Goal: Task Accomplishment & Management: Use online tool/utility

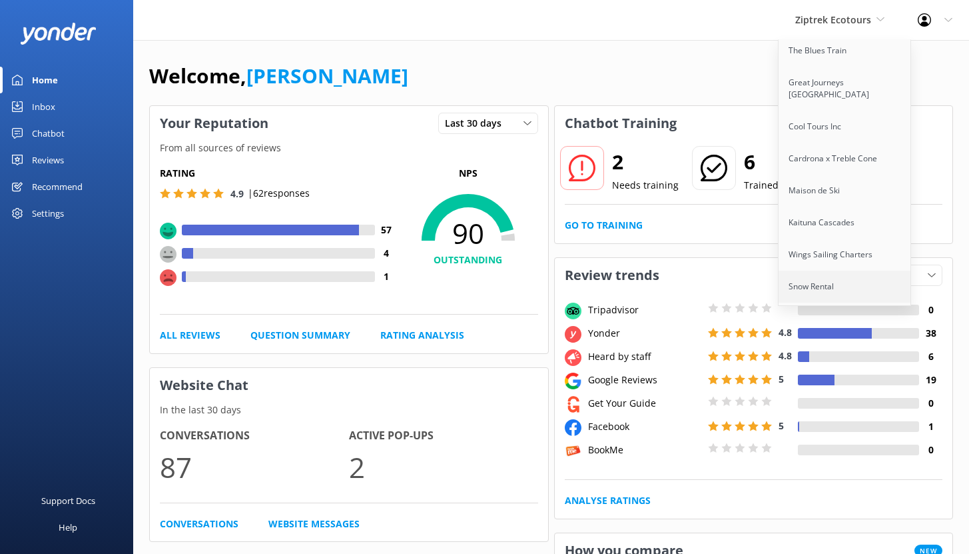
scroll to position [482, 0]
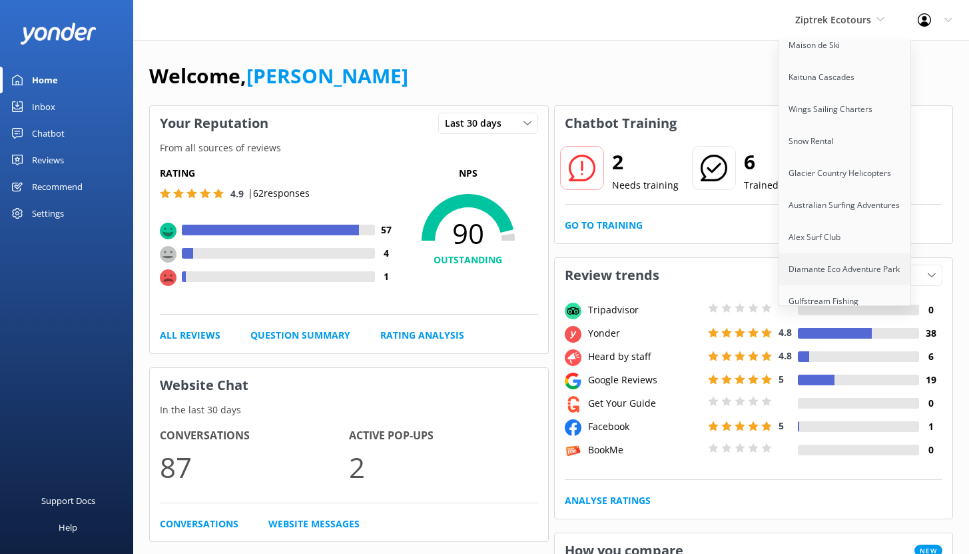
click at [847, 256] on link "Diamante Eco Adventure Park" at bounding box center [845, 269] width 133 height 32
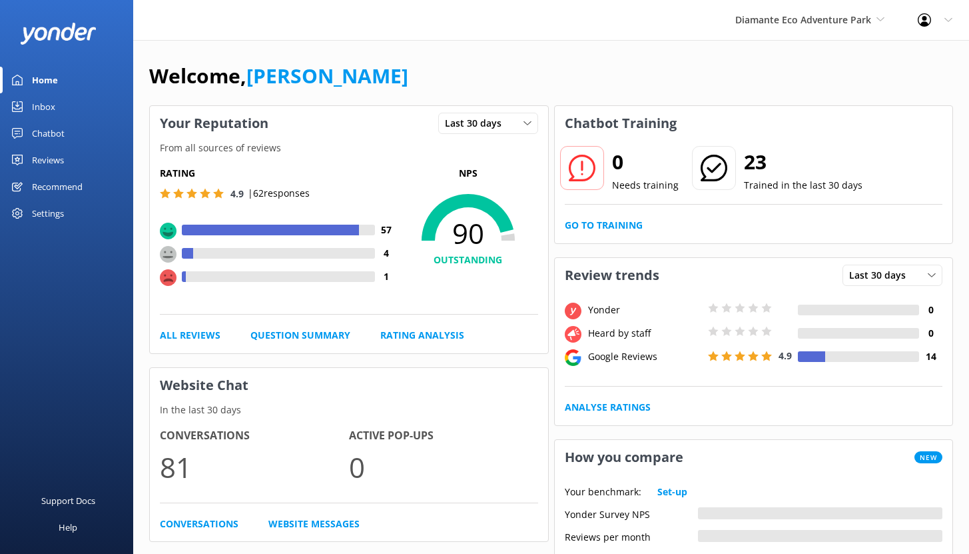
click at [43, 132] on div "Chatbot" at bounding box center [48, 133] width 33 height 27
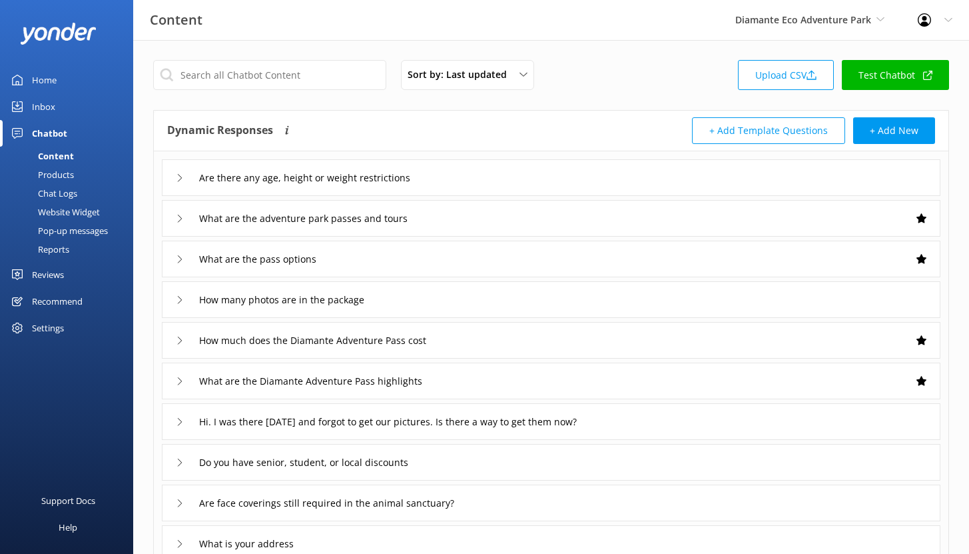
click at [65, 246] on div "Reports" at bounding box center [38, 249] width 61 height 19
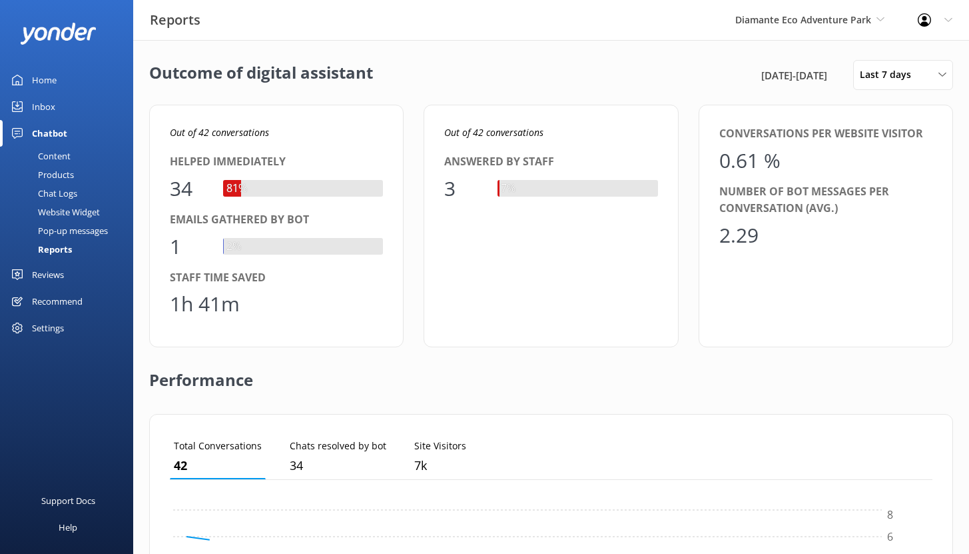
scroll to position [124, 753]
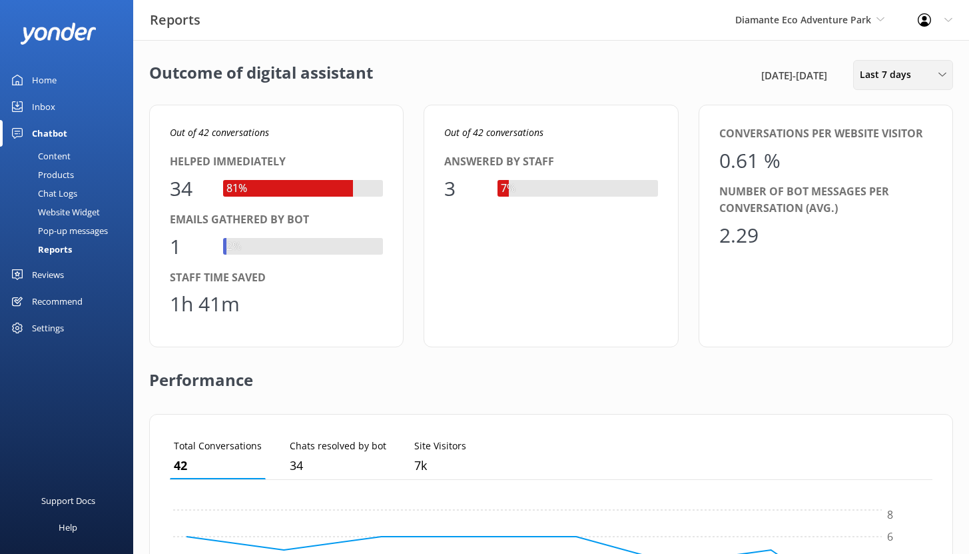
click at [909, 68] on span "Last 7 days" at bounding box center [889, 74] width 59 height 15
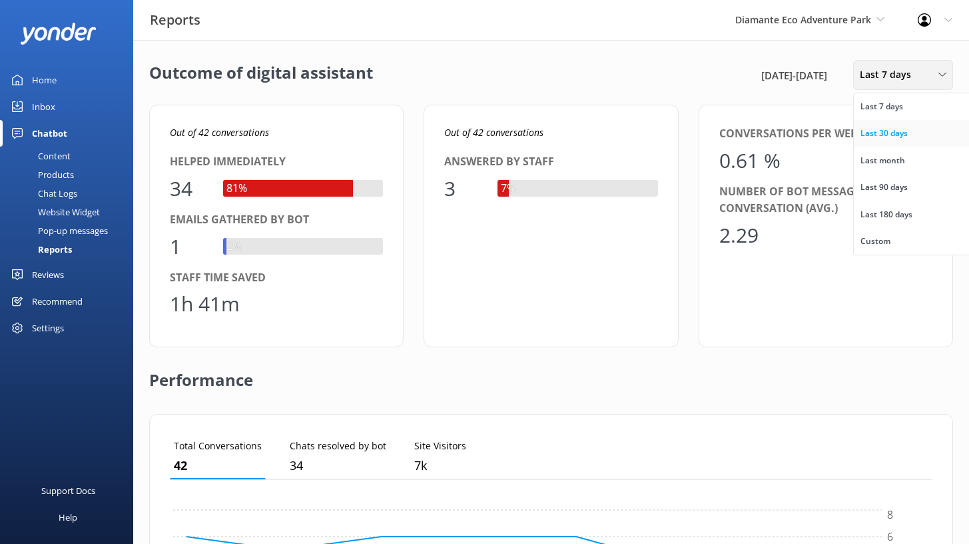
click at [885, 127] on div "Last 30 days" at bounding box center [884, 133] width 47 height 13
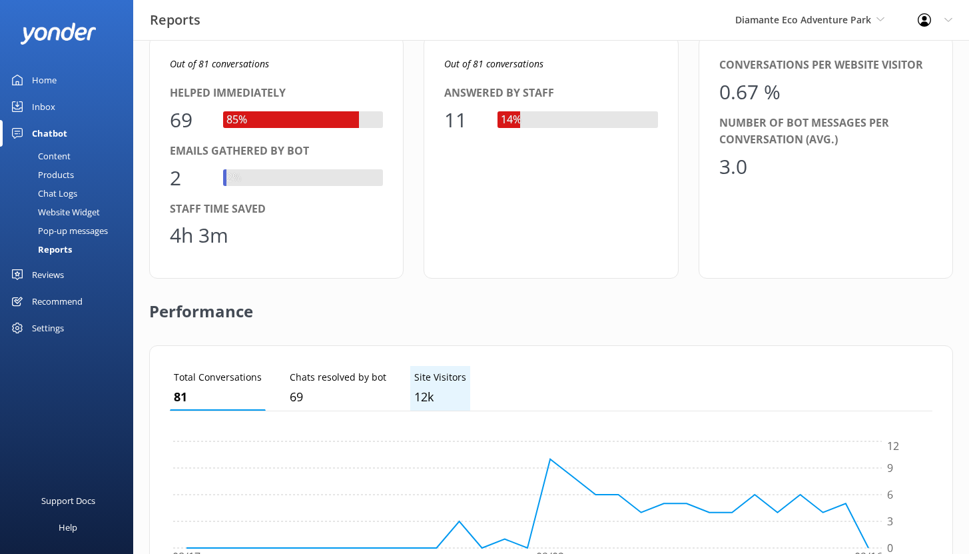
scroll to position [0, 0]
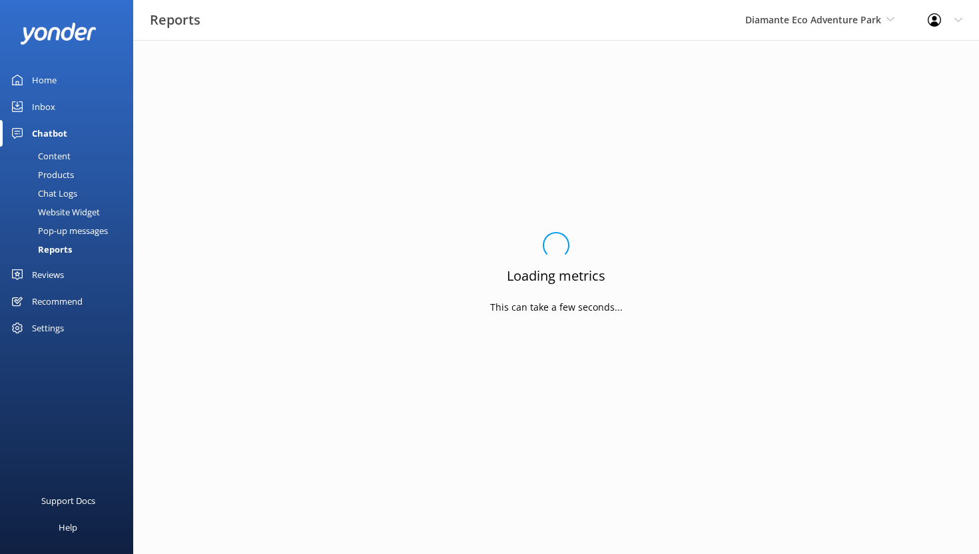
click at [60, 189] on div "Chat Logs" at bounding box center [42, 193] width 69 height 19
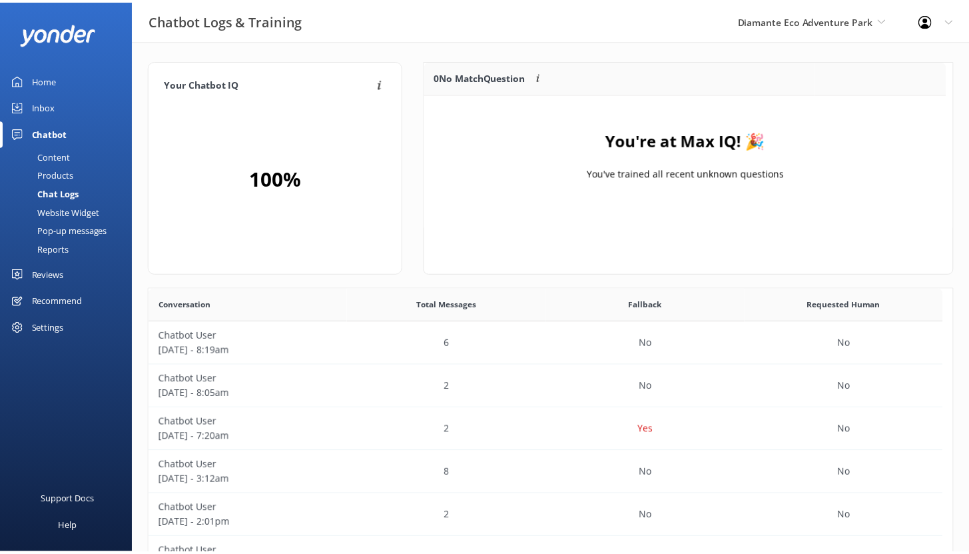
scroll to position [157, 518]
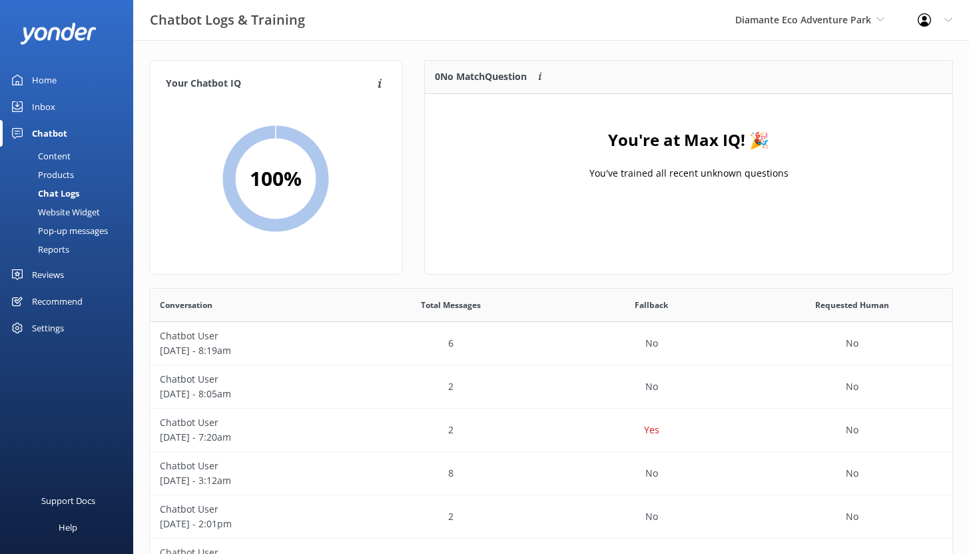
click at [60, 160] on div "Content" at bounding box center [39, 156] width 63 height 19
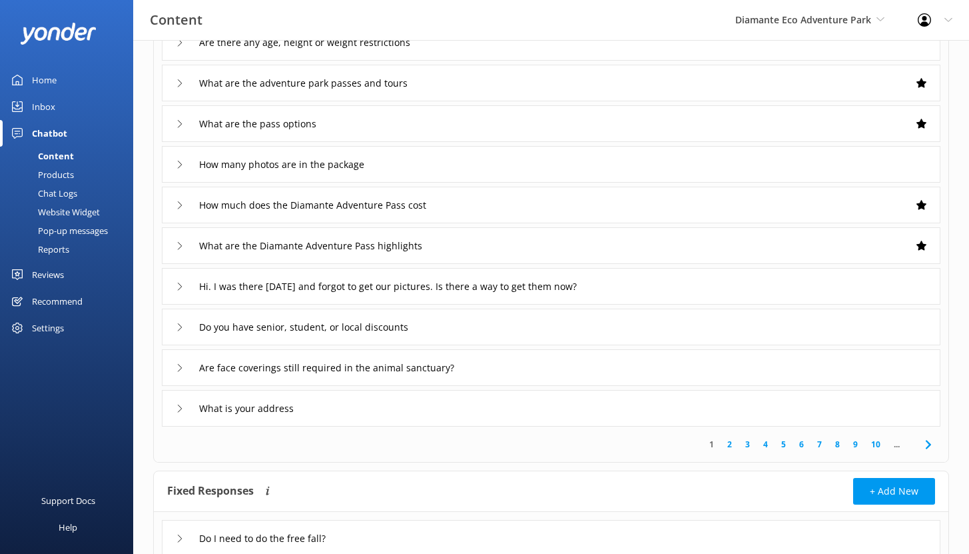
scroll to position [187, 0]
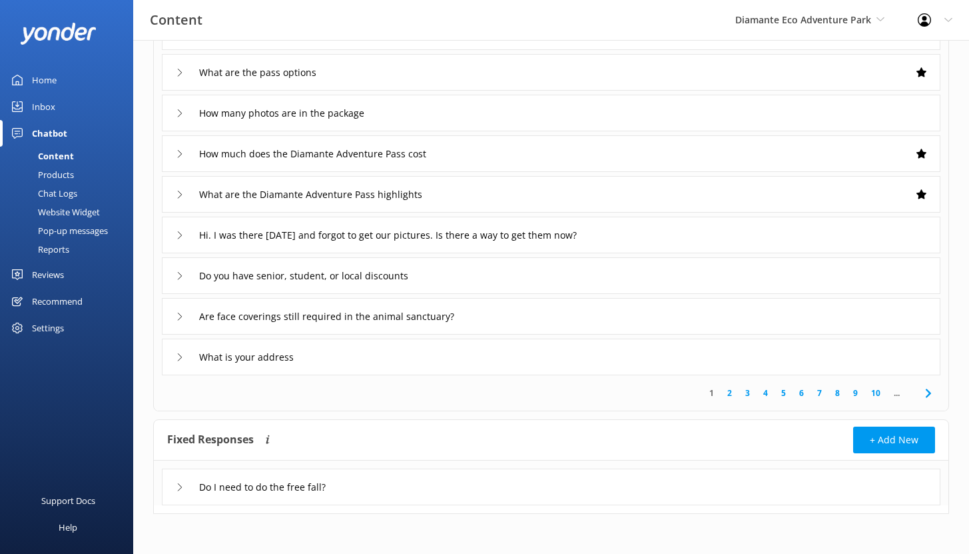
click at [59, 247] on div "Reports" at bounding box center [38, 249] width 61 height 19
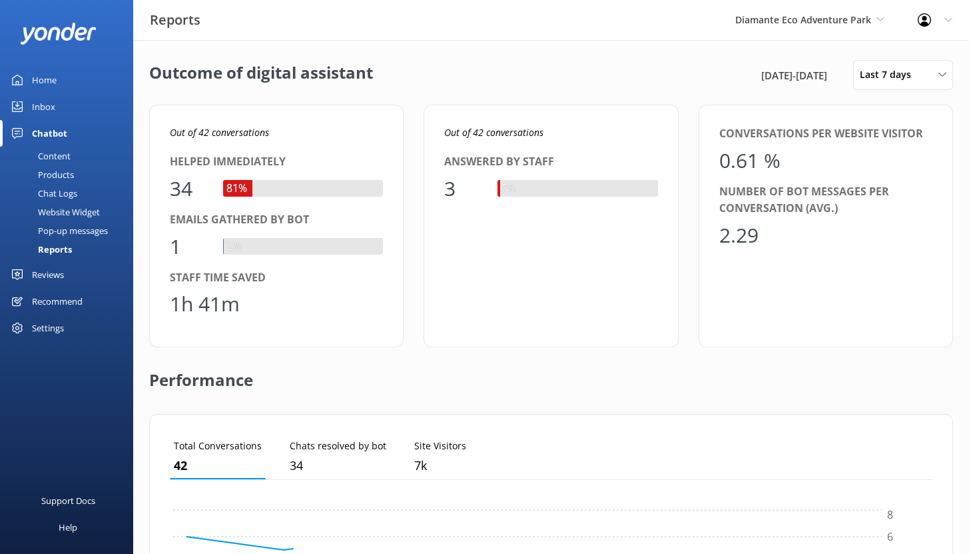
scroll to position [124, 753]
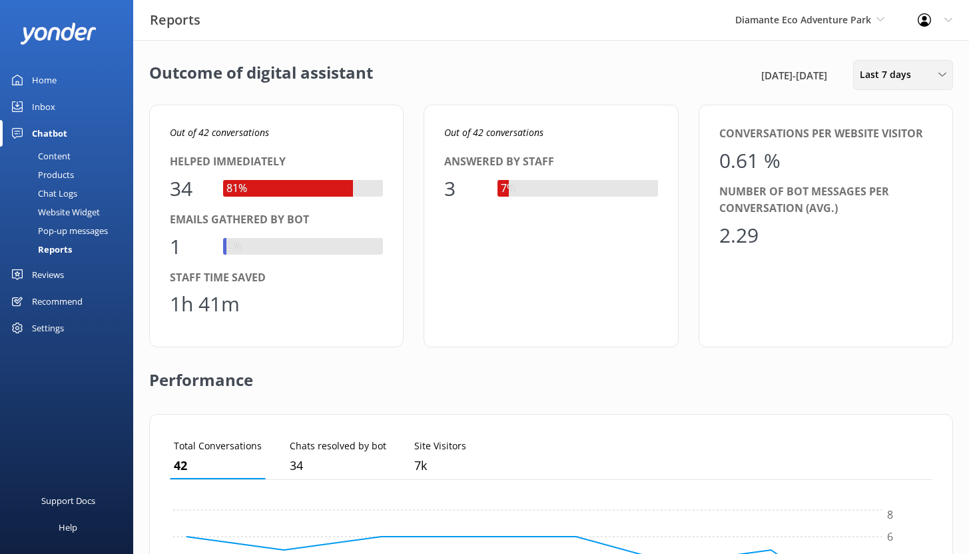
click at [871, 86] on div "Last 7 days Last 7 days Last 30 days Last month Last 90 days Last 180 days Cust…" at bounding box center [903, 75] width 100 height 30
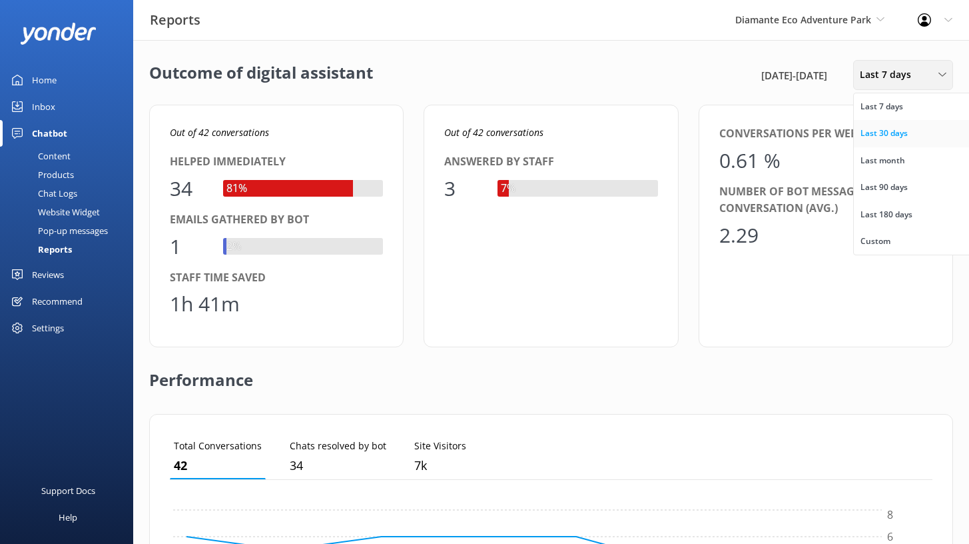
click at [875, 137] on div "Last 30 days" at bounding box center [884, 133] width 47 height 13
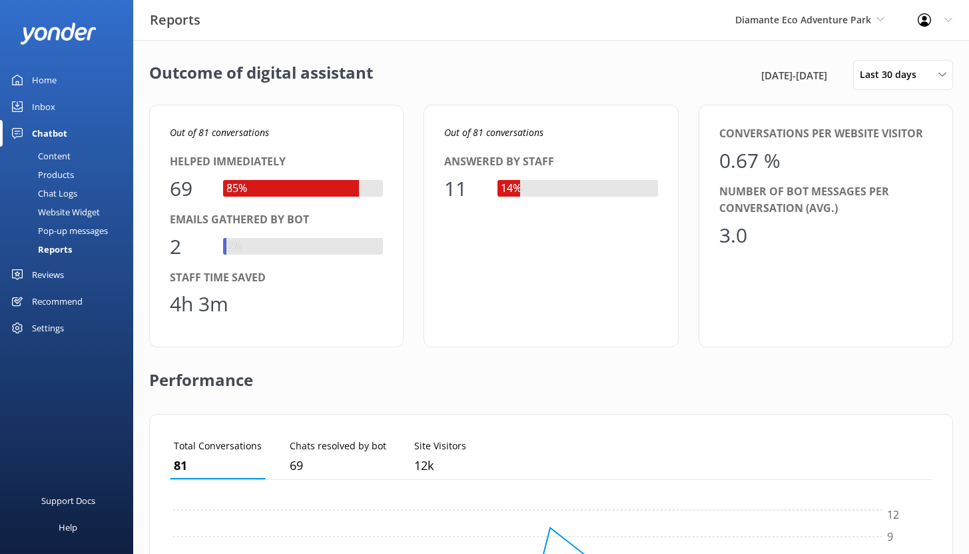
click at [57, 302] on div "Recommend" at bounding box center [57, 301] width 51 height 27
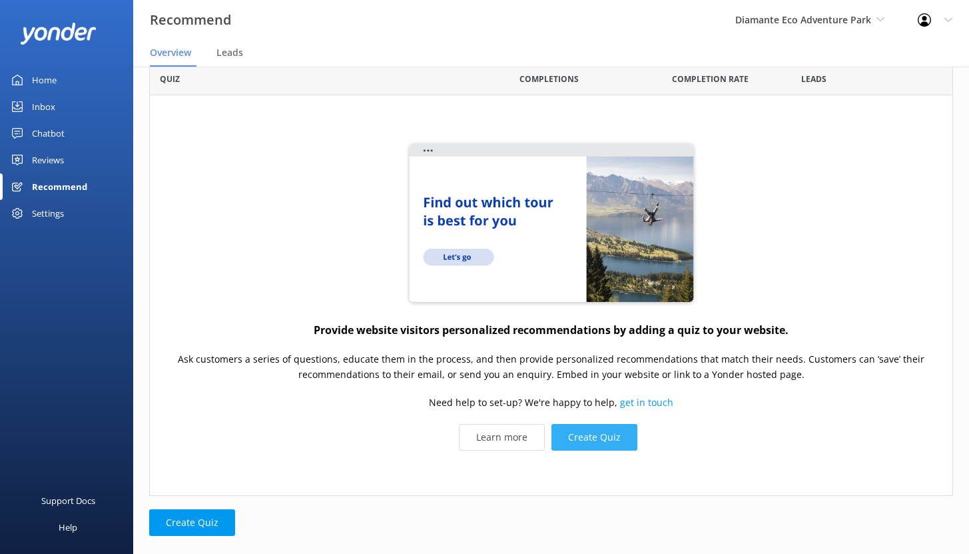
scroll to position [59, 0]
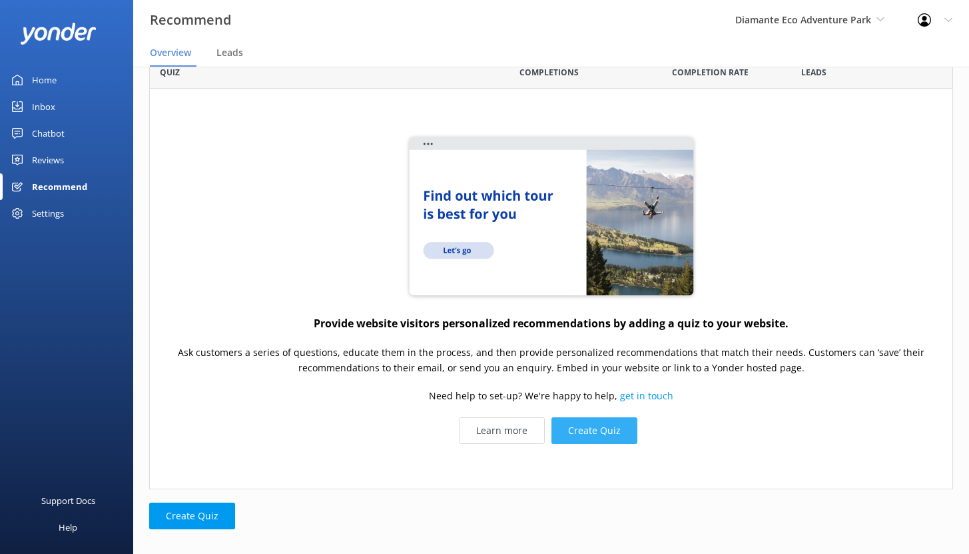
click at [591, 436] on button "Create Quiz" at bounding box center [595, 430] width 86 height 27
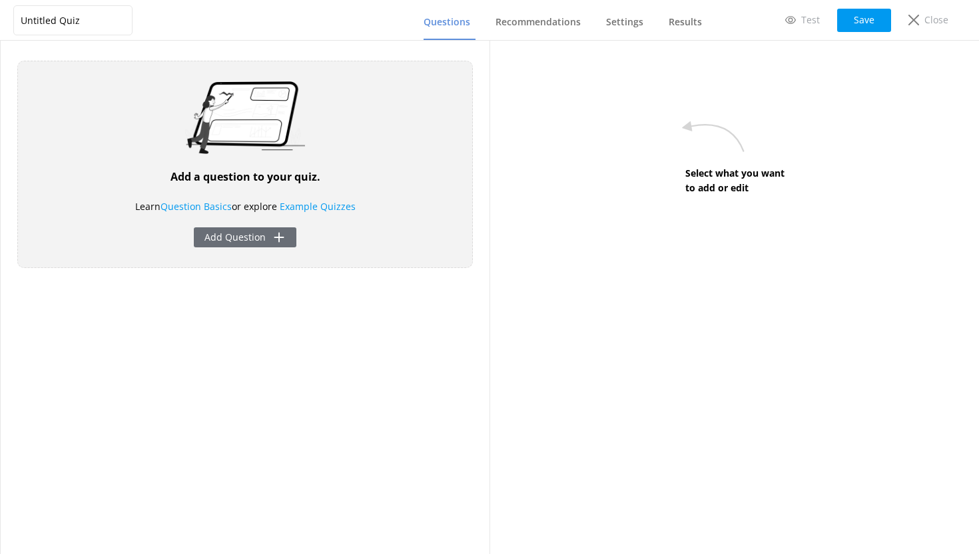
click at [252, 240] on button "Add Question" at bounding box center [245, 237] width 103 height 20
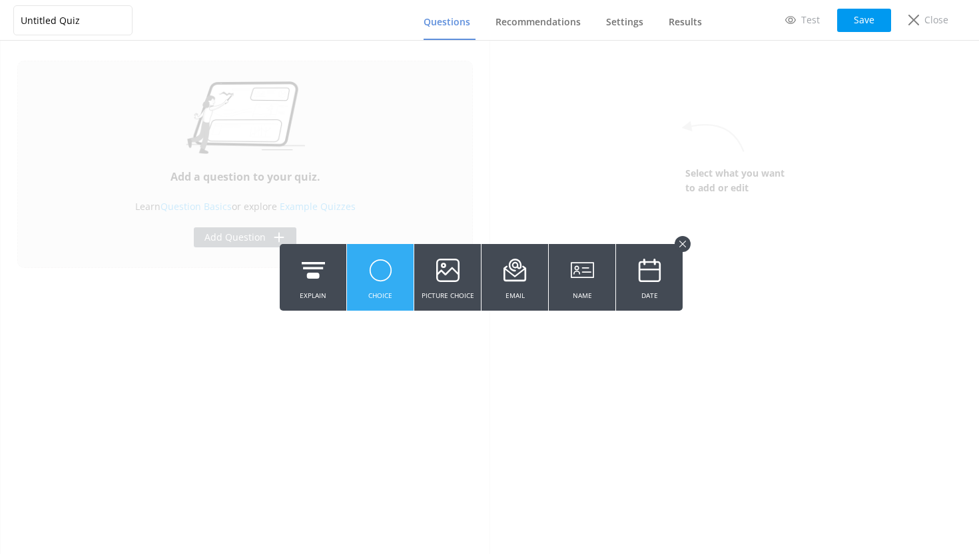
click at [383, 283] on icon at bounding box center [380, 270] width 23 height 37
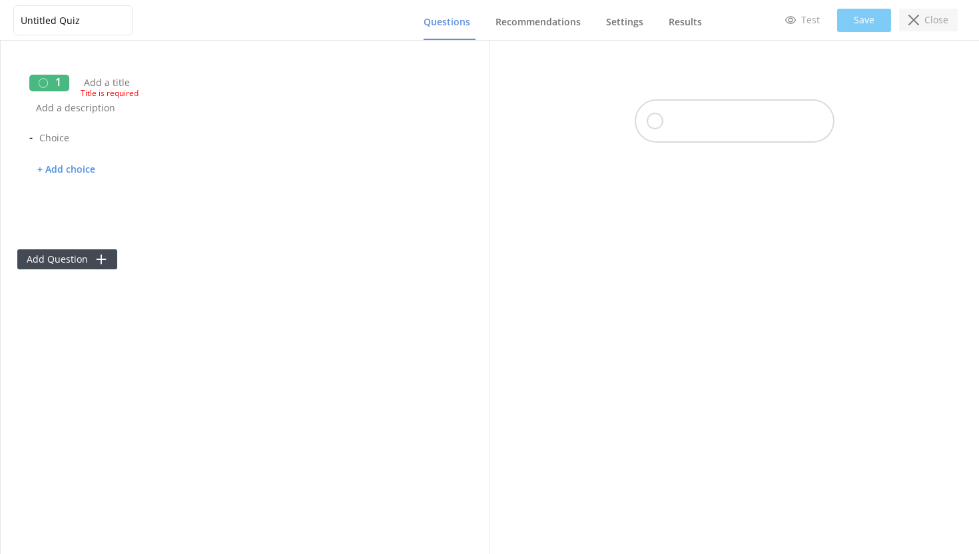
click at [919, 30] on div "Close" at bounding box center [928, 20] width 59 height 23
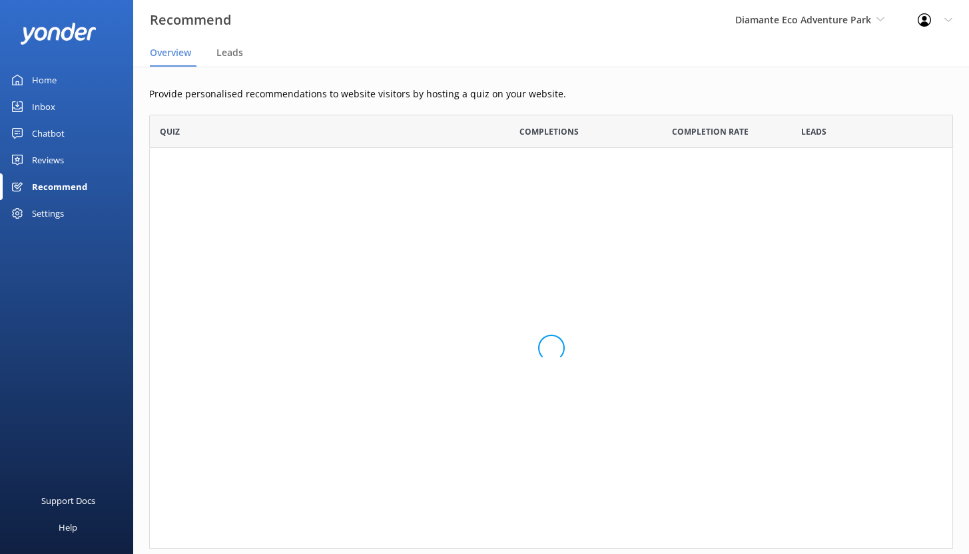
scroll to position [424, 794]
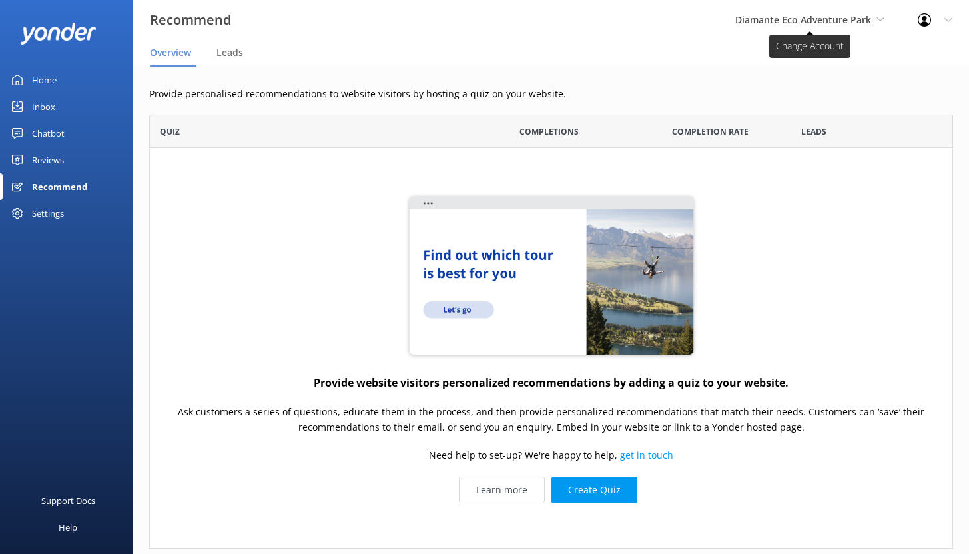
click at [843, 25] on span "Diamante Eco Adventure Park" at bounding box center [803, 19] width 136 height 13
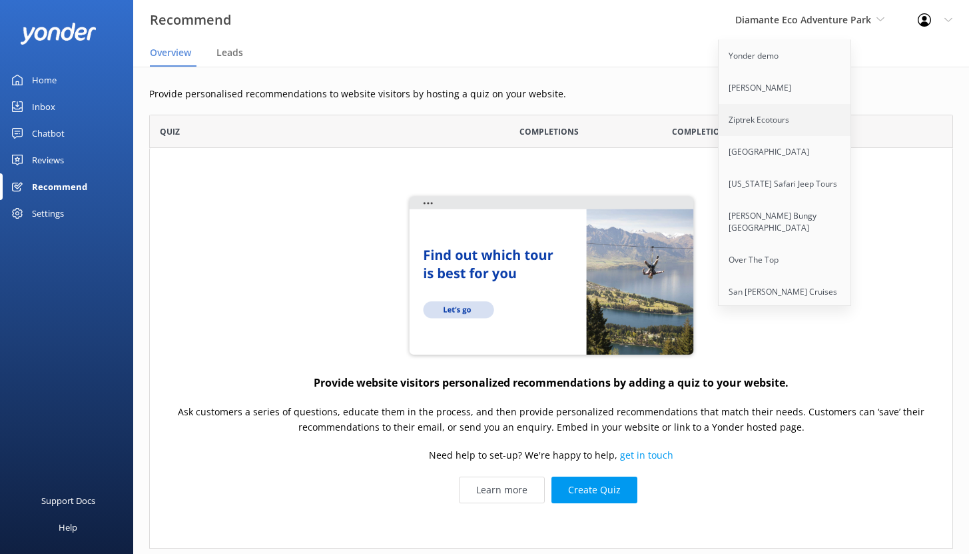
click at [754, 121] on link "Ziptrek Ecotours" at bounding box center [785, 120] width 133 height 32
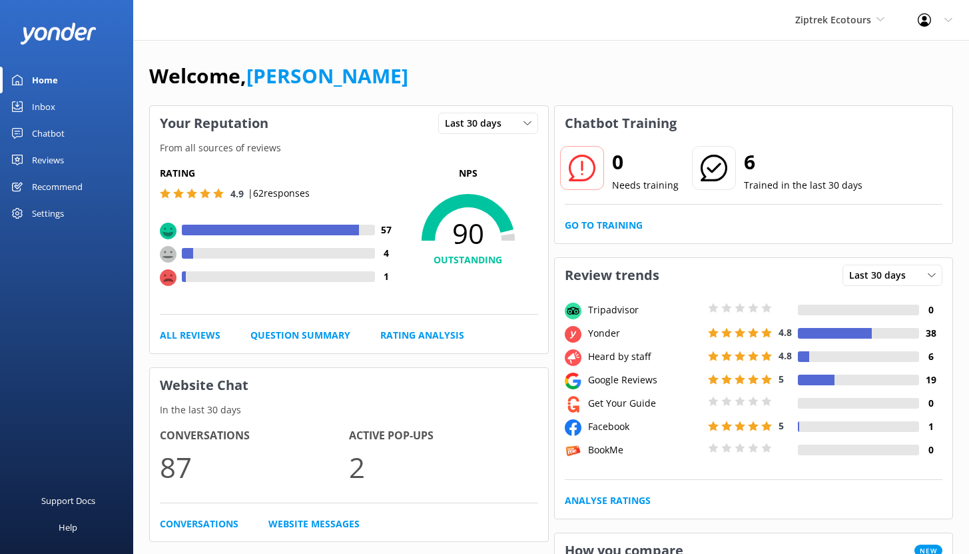
click at [63, 187] on div "Recommend" at bounding box center [57, 186] width 51 height 27
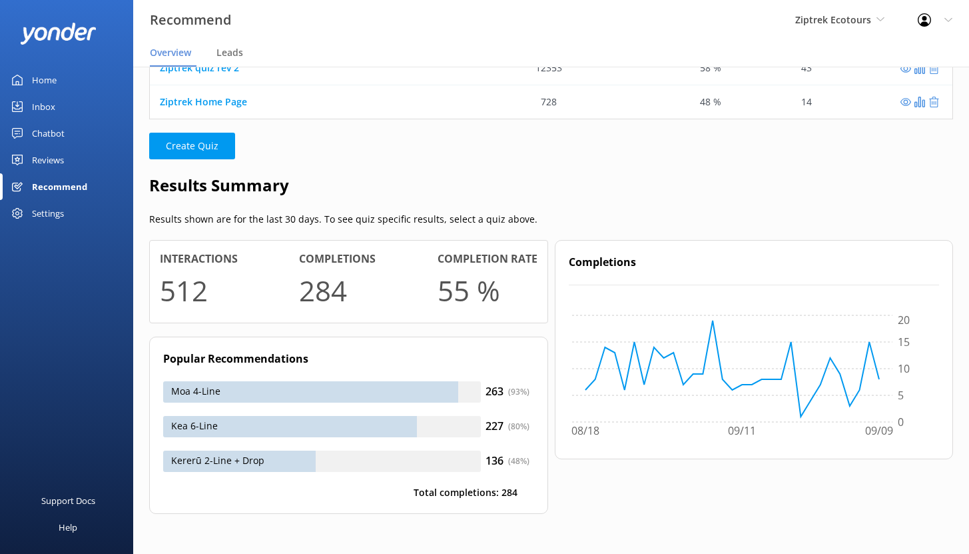
scroll to position [2, 0]
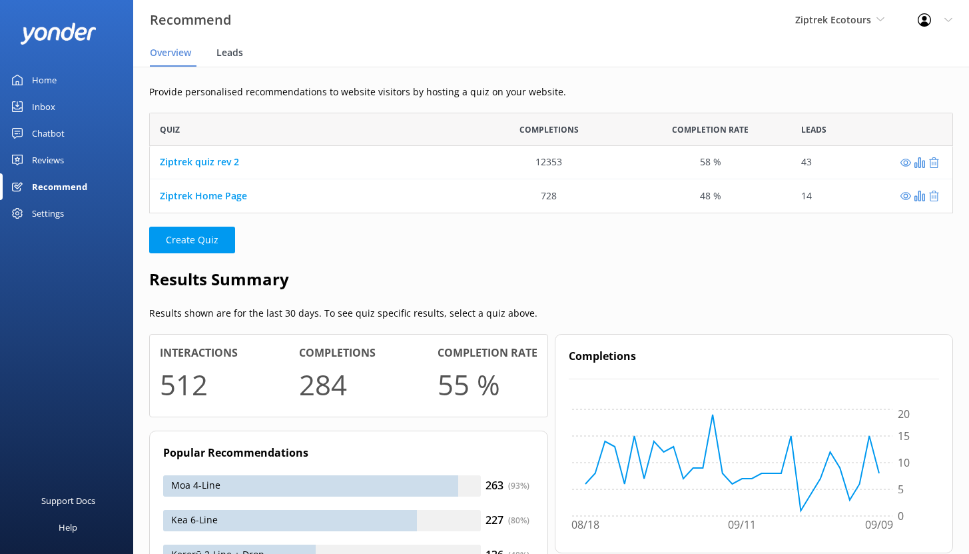
click at [230, 54] on span "Leads" at bounding box center [229, 52] width 27 height 13
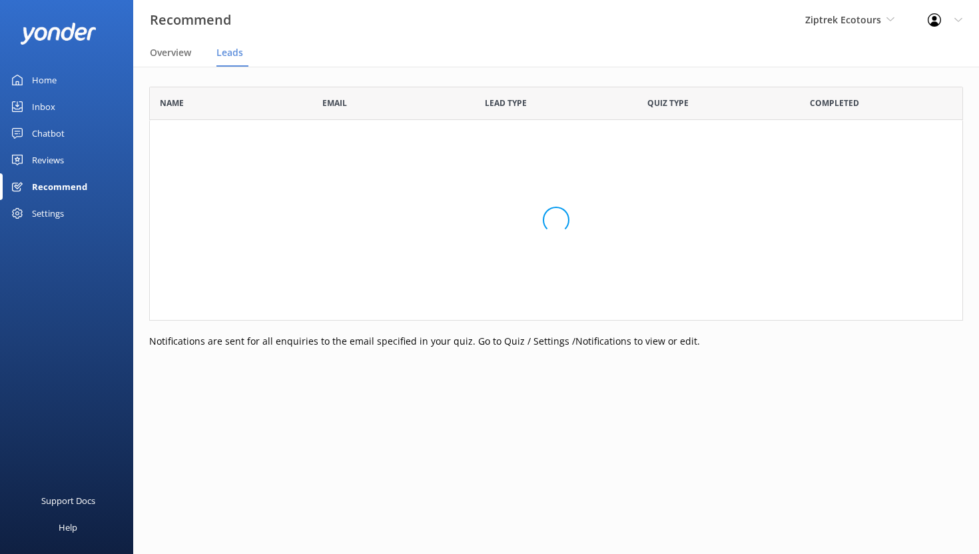
scroll to position [357, 804]
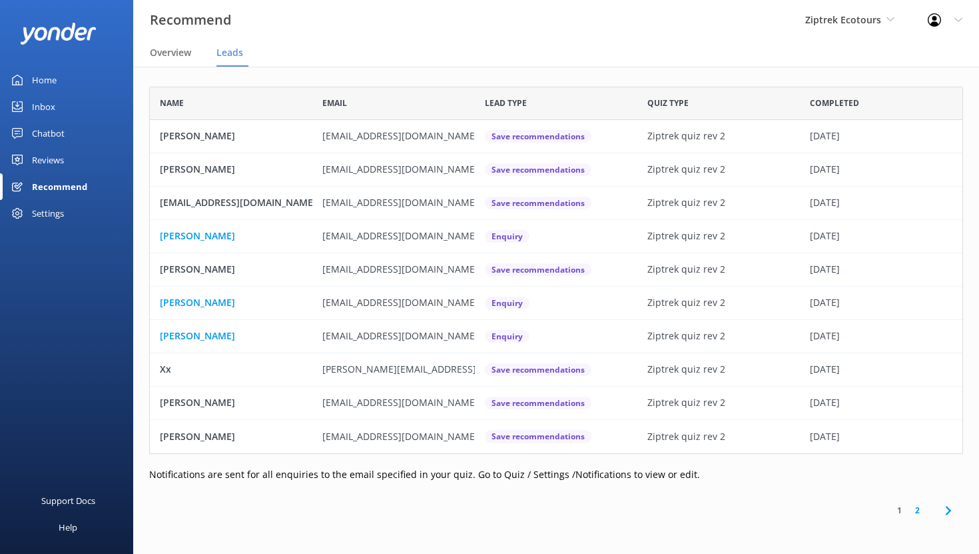
drag, startPoint x: 250, startPoint y: 135, endPoint x: 163, endPoint y: 138, distance: 86.7
click at [163, 138] on div "[PERSON_NAME]" at bounding box center [231, 136] width 163 height 33
click at [235, 134] on p "[PERSON_NAME]" at bounding box center [197, 136] width 75 height 15
drag, startPoint x: 322, startPoint y: 137, endPoint x: 438, endPoint y: 134, distance: 115.3
click at [438, 134] on div "[EMAIL_ADDRESS][DOMAIN_NAME]" at bounding box center [393, 136] width 163 height 33
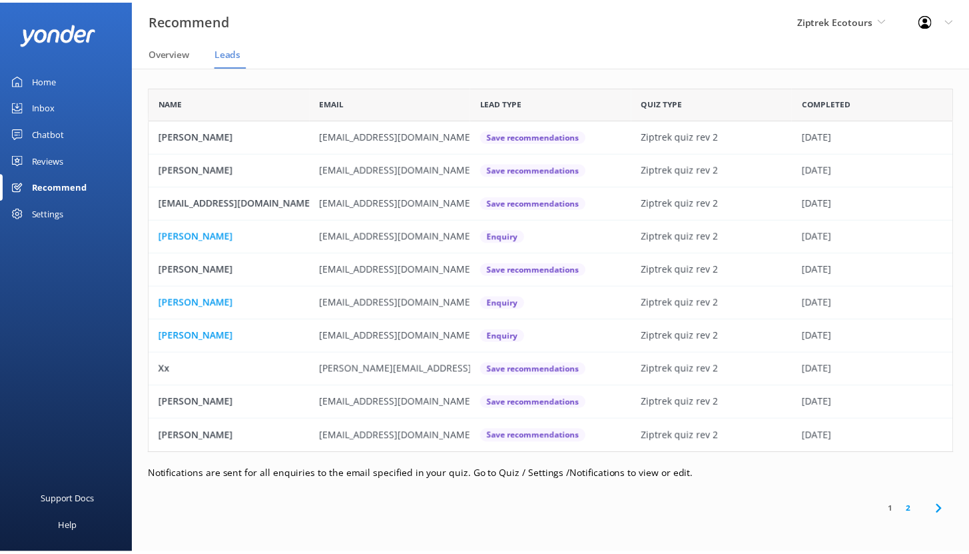
scroll to position [11, 11]
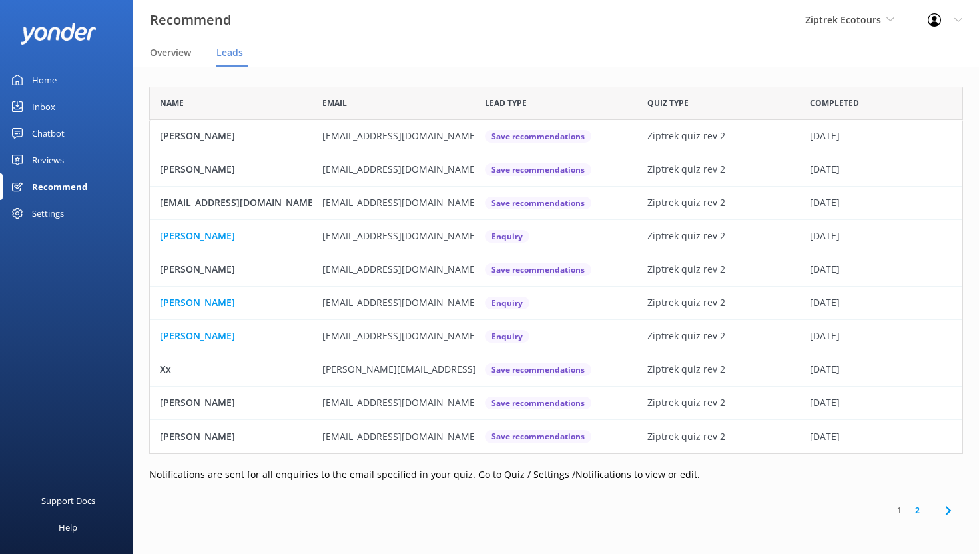
click at [51, 80] on div "Home" at bounding box center [44, 80] width 25 height 27
